Goal: Information Seeking & Learning: Check status

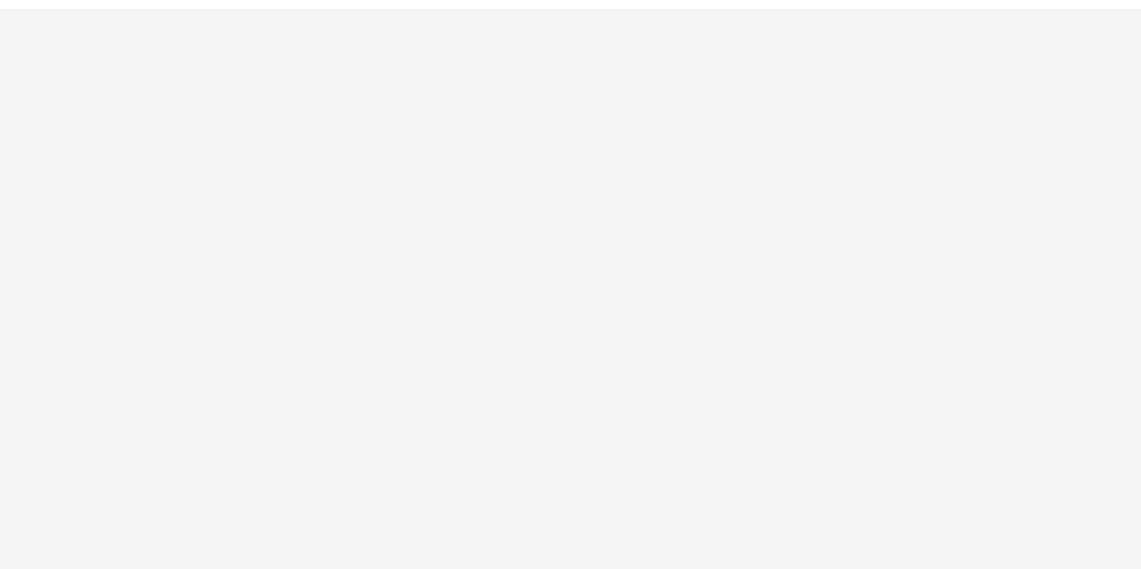
click at [507, 222] on div "App Frame" at bounding box center [570, 289] width 1141 height 559
